Goal: Task Accomplishment & Management: Manage account settings

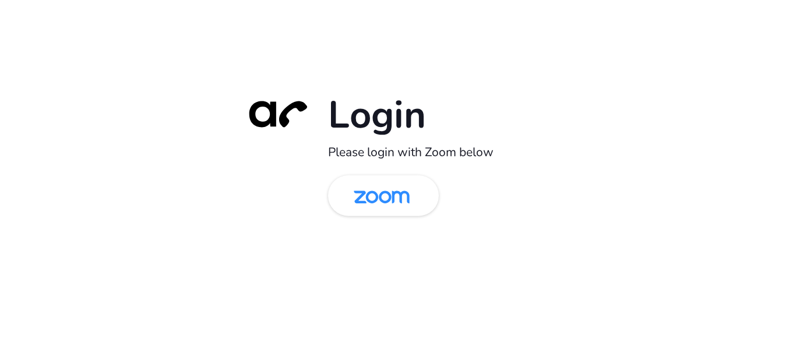
click at [374, 188] on img at bounding box center [381, 197] width 80 height 38
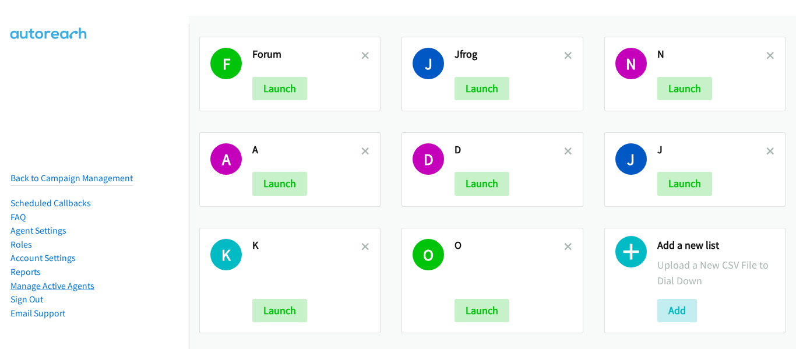
click at [68, 280] on link "Manage Active Agents" at bounding box center [52, 285] width 84 height 11
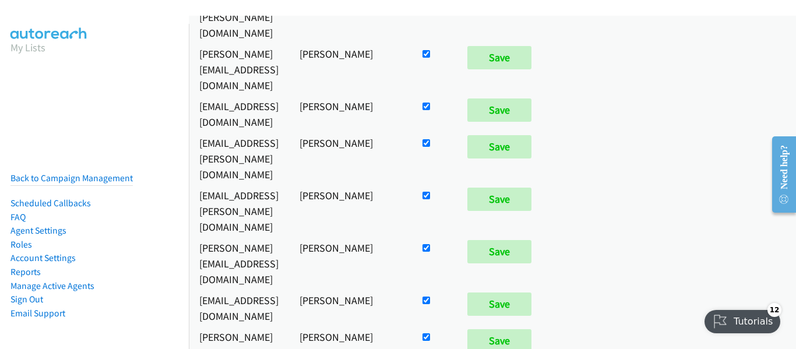
scroll to position [524, 0]
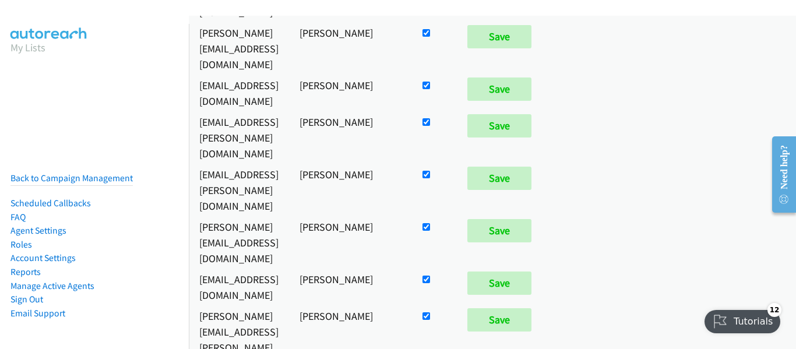
checkbox input "false"
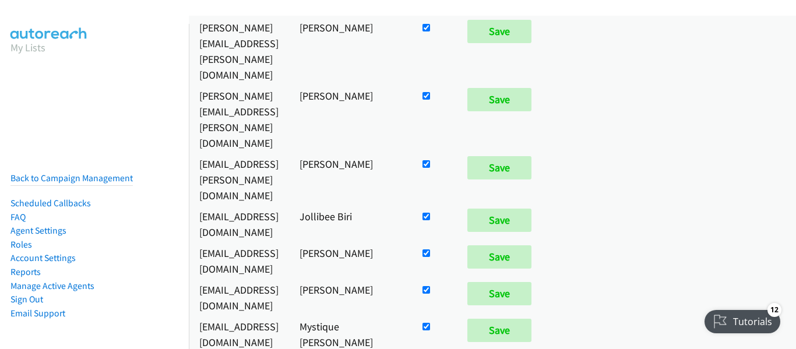
scroll to position [8668, 0]
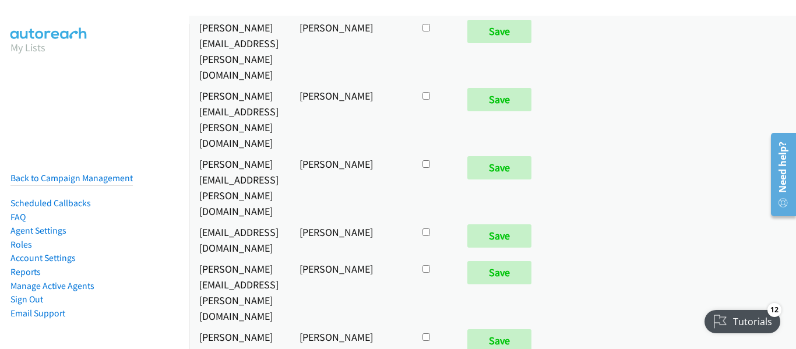
checkbox input "true"
